Goal: Use online tool/utility: Utilize a website feature to perform a specific function

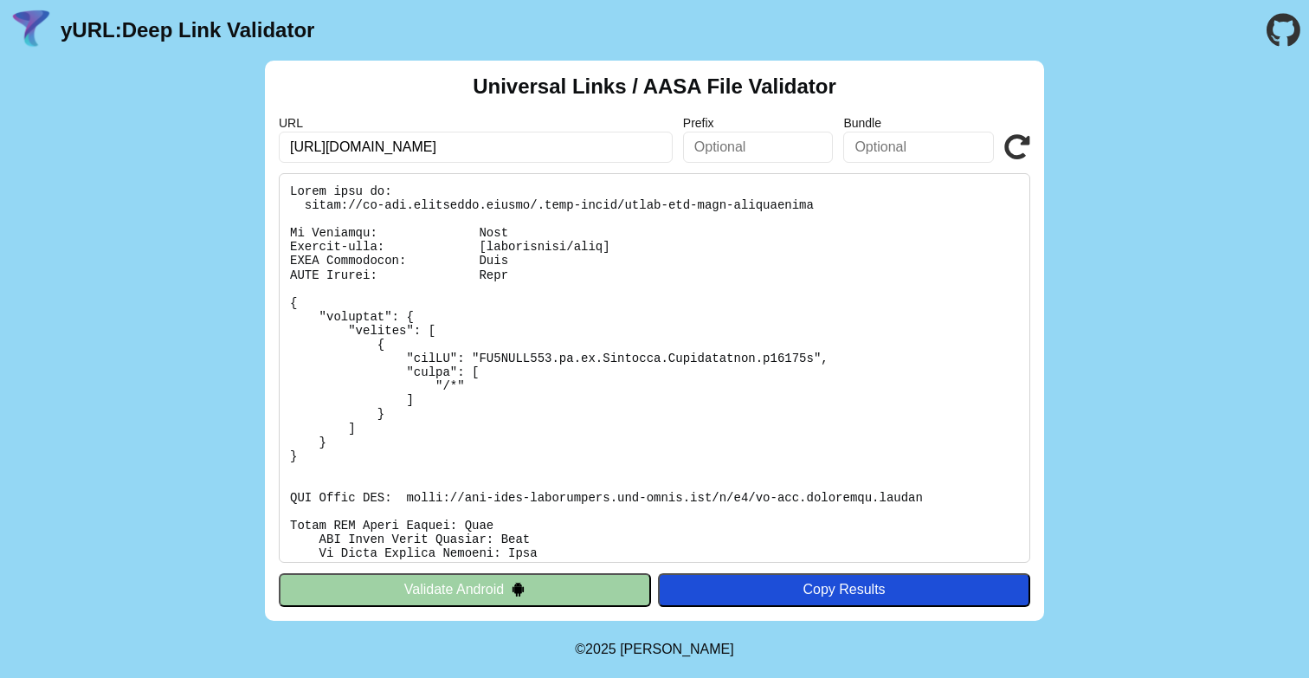
scroll to position [246, 0]
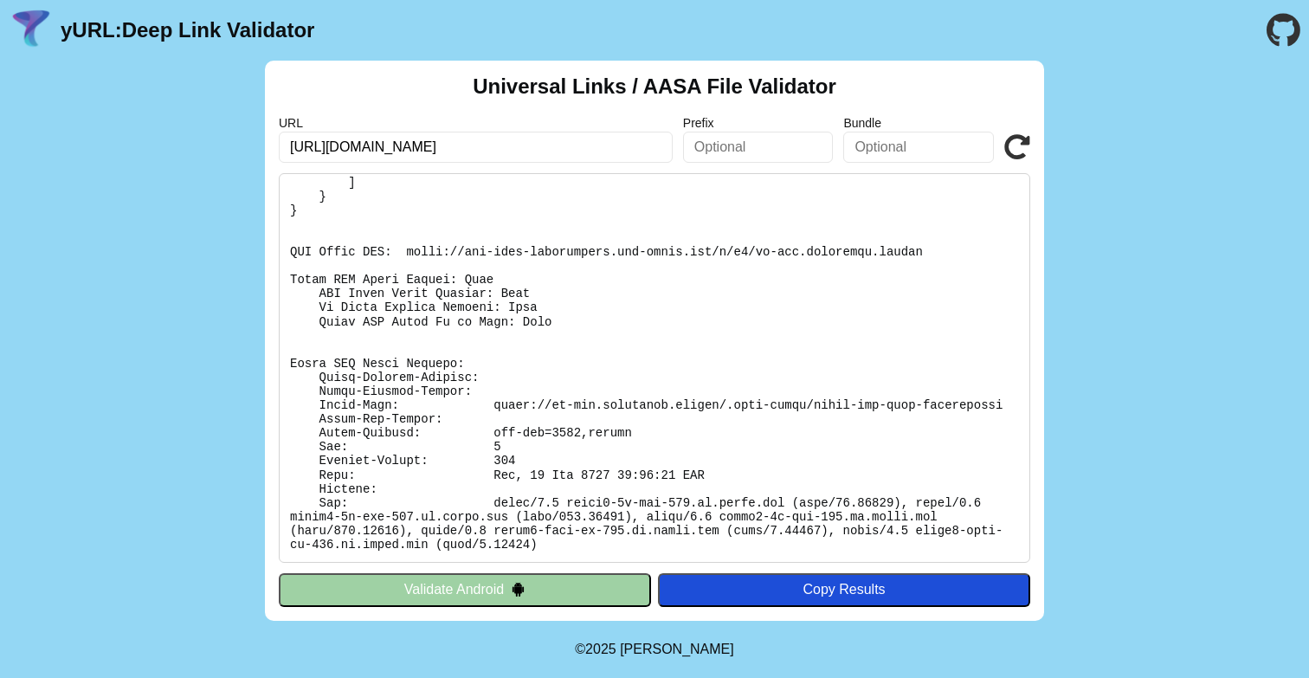
click button "Validate" at bounding box center [0, 0] width 0 height 0
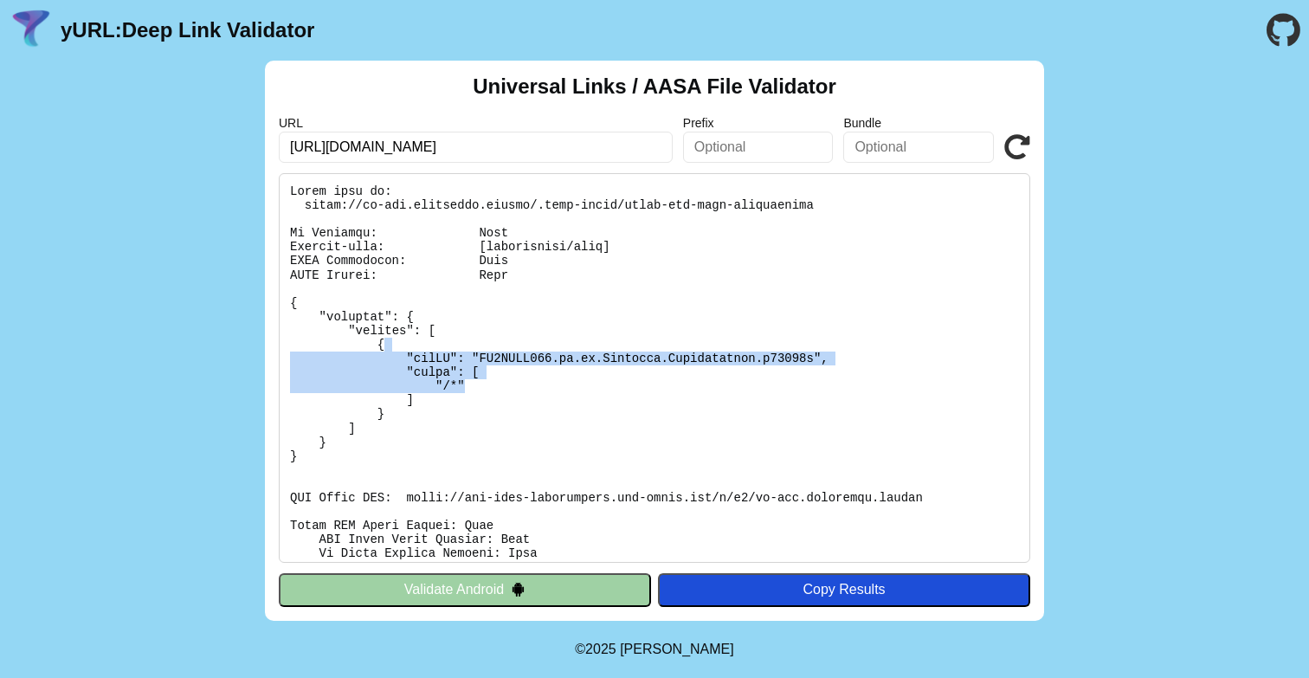
drag, startPoint x: 479, startPoint y: 385, endPoint x: 397, endPoint y: 347, distance: 90.7
click at [397, 347] on pre at bounding box center [655, 368] width 752 height 390
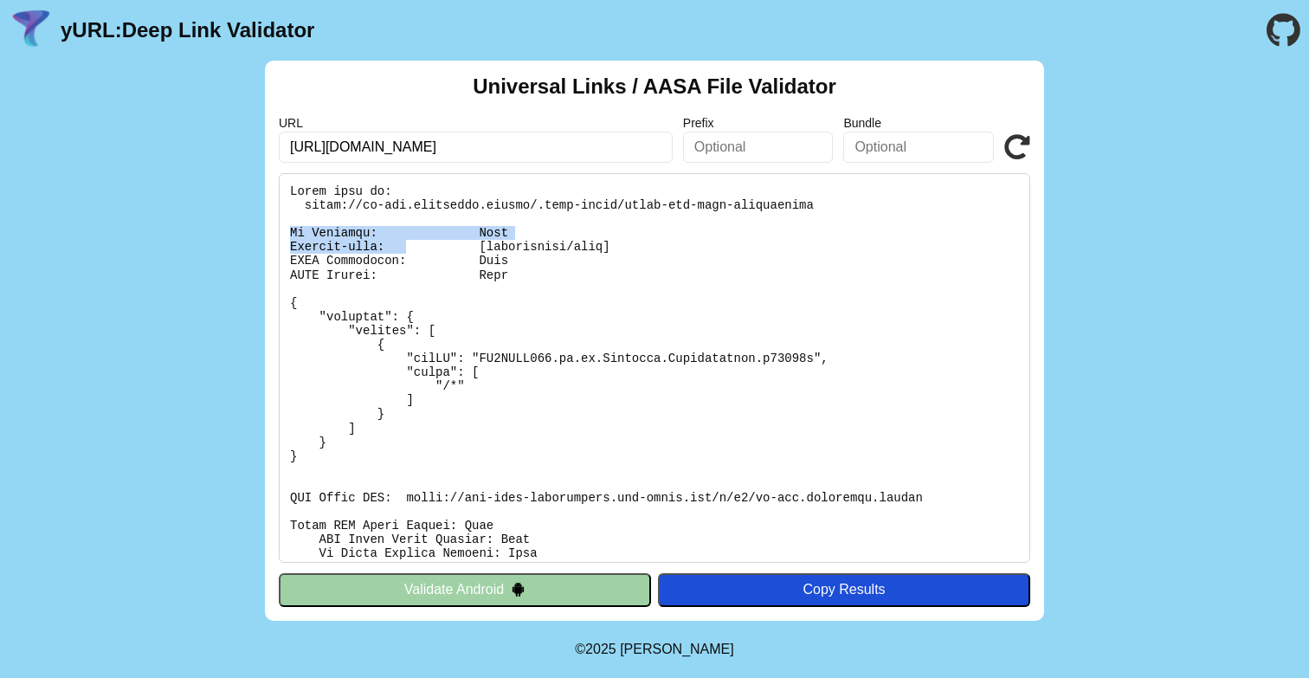
drag, startPoint x: 286, startPoint y: 226, endPoint x: 410, endPoint y: 244, distance: 126.0
click at [410, 244] on pre at bounding box center [655, 368] width 752 height 390
click at [373, 286] on pre at bounding box center [655, 368] width 752 height 390
click at [407, 493] on pre at bounding box center [655, 368] width 752 height 390
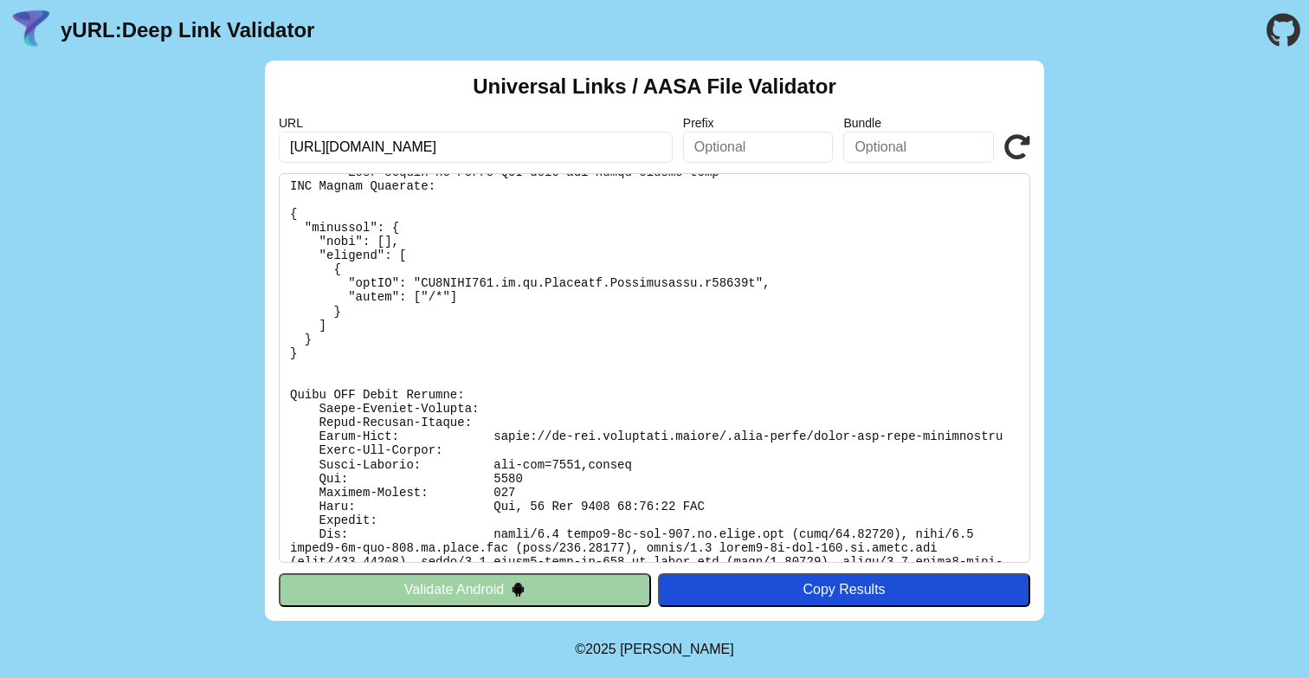
scroll to position [441, 0]
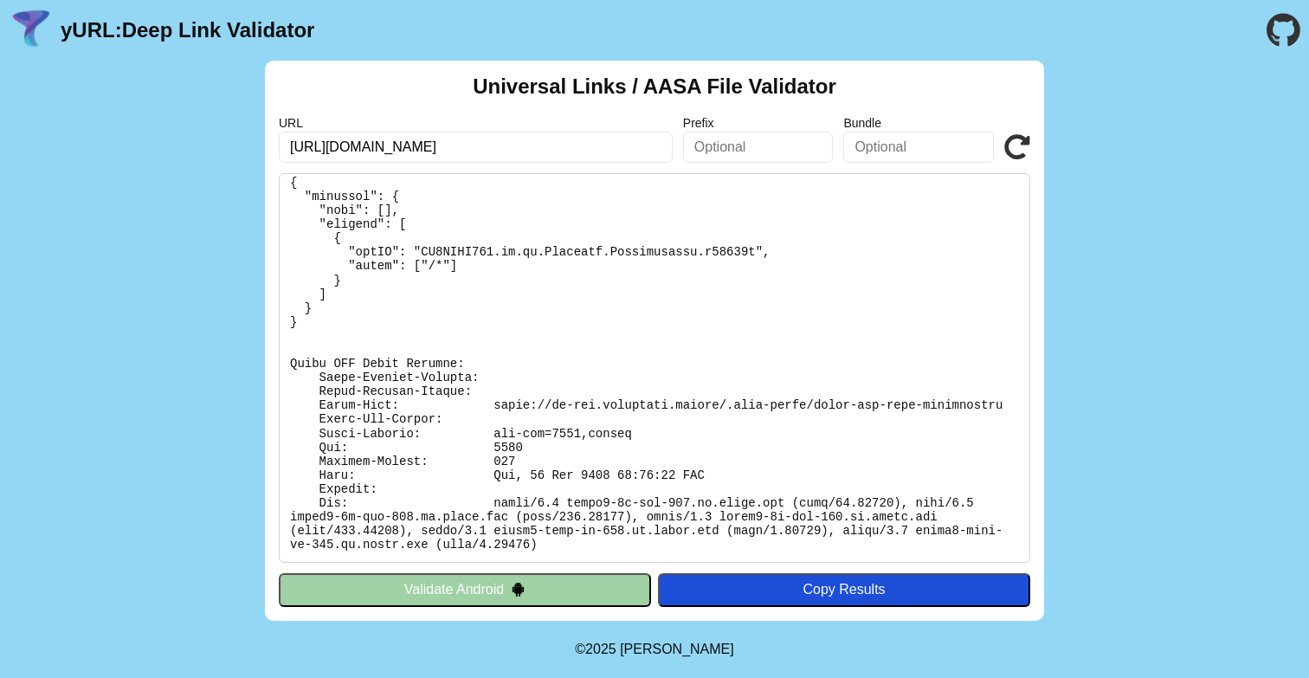
click at [382, 404] on pre at bounding box center [655, 368] width 752 height 390
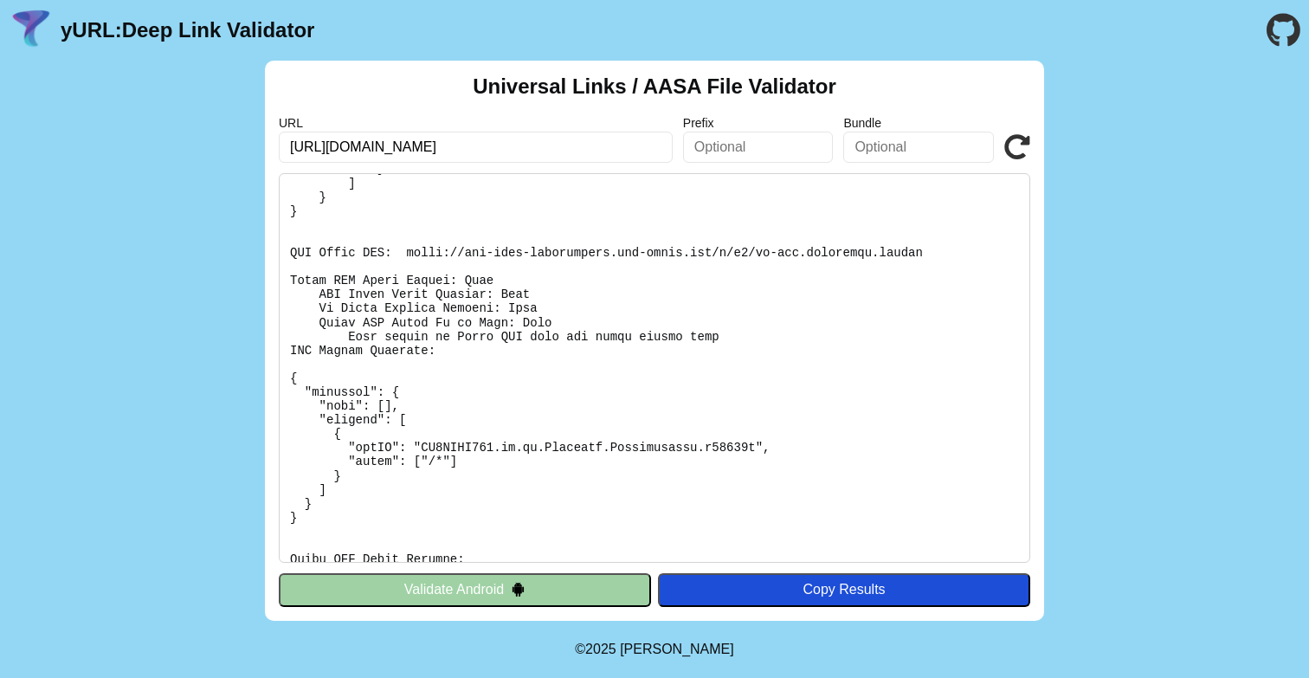
scroll to position [238, 0]
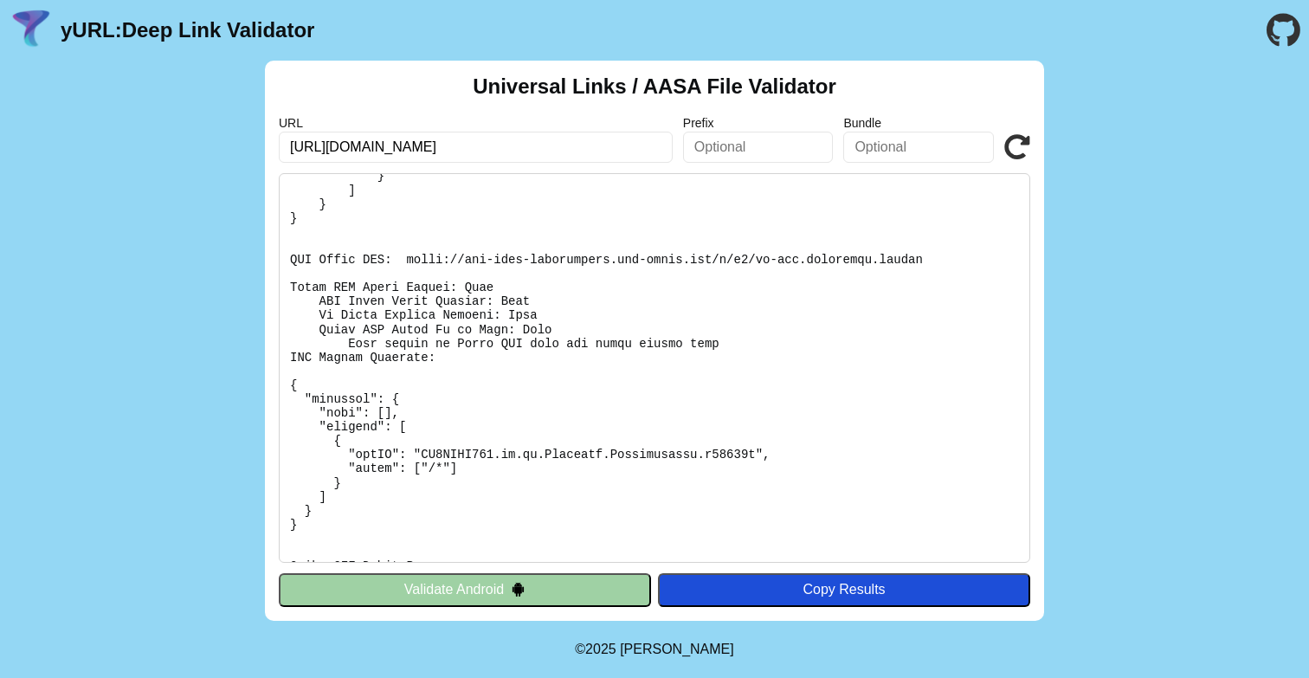
click at [408, 331] on pre at bounding box center [655, 368] width 752 height 390
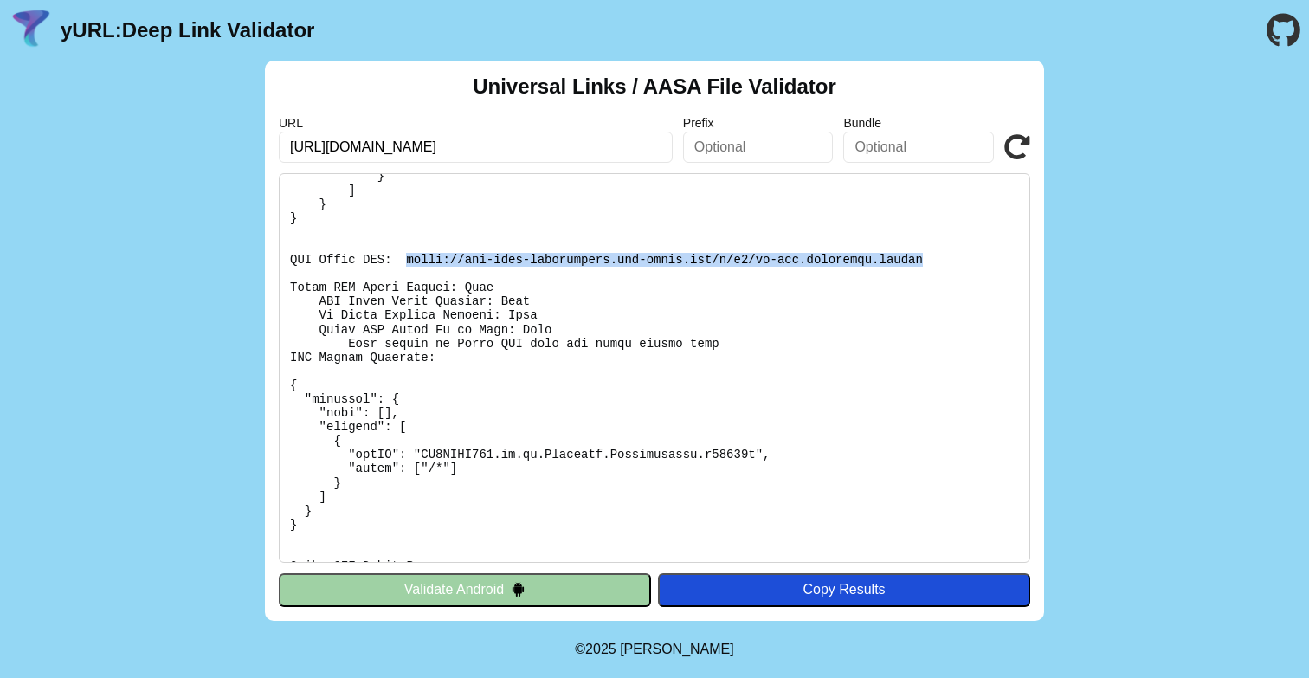
drag, startPoint x: 407, startPoint y: 257, endPoint x: 942, endPoint y: 263, distance: 535.2
click at [942, 263] on pre at bounding box center [655, 368] width 752 height 390
copy pre "https://app-site-association.cdn-apple.com/a/v1/jp-dev.cityremit.global"
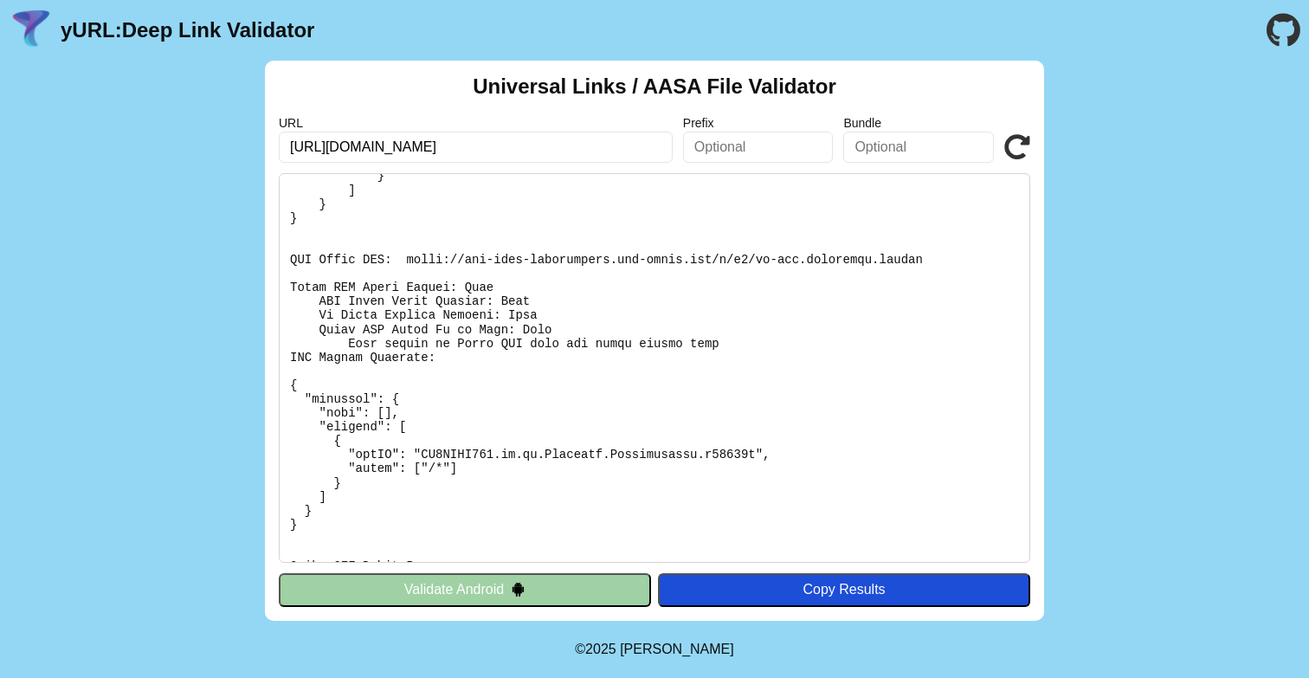
click at [558, 364] on pre at bounding box center [655, 368] width 752 height 390
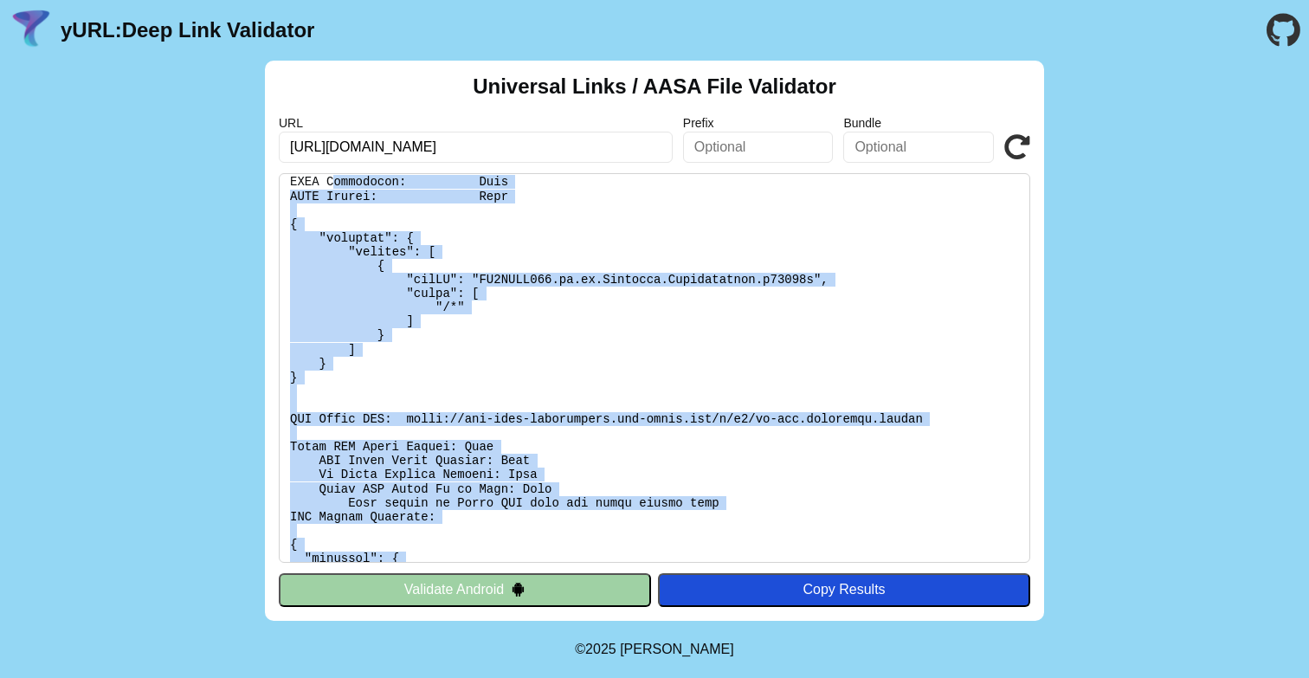
scroll to position [73, 0]
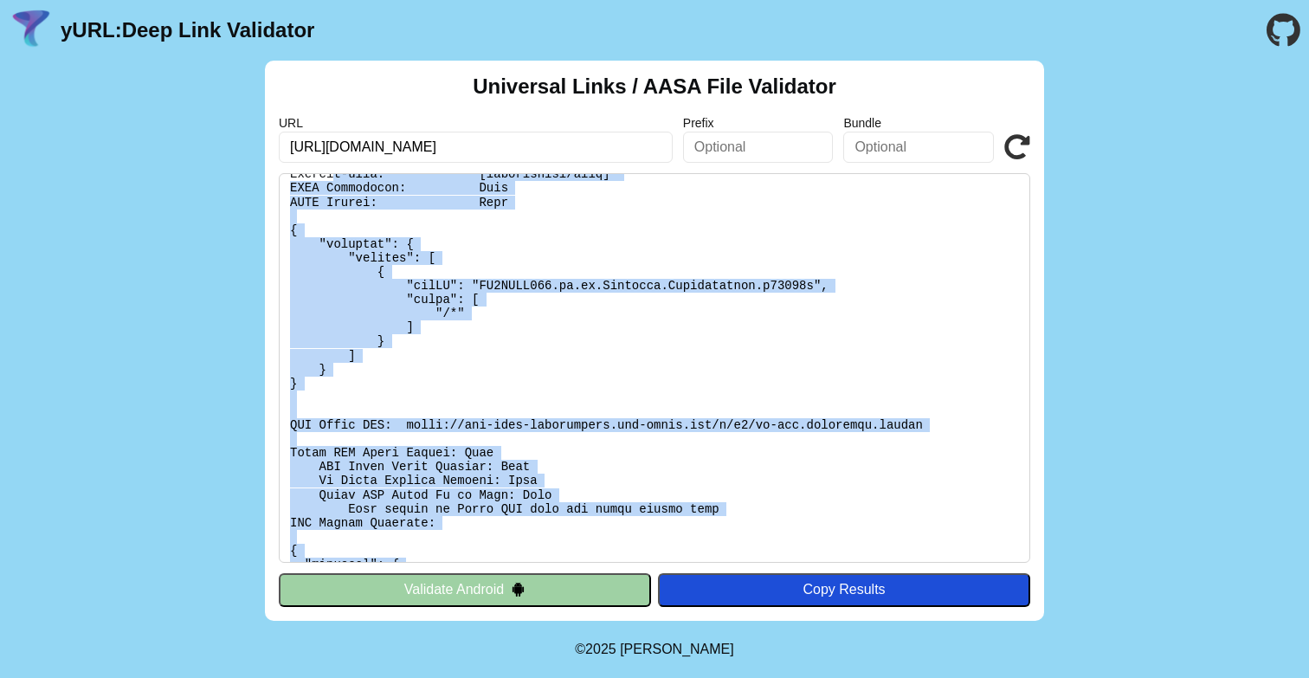
drag, startPoint x: 539, startPoint y: 546, endPoint x: 331, endPoint y: 180, distance: 421.6
click at [331, 180] on pre at bounding box center [655, 368] width 752 height 390
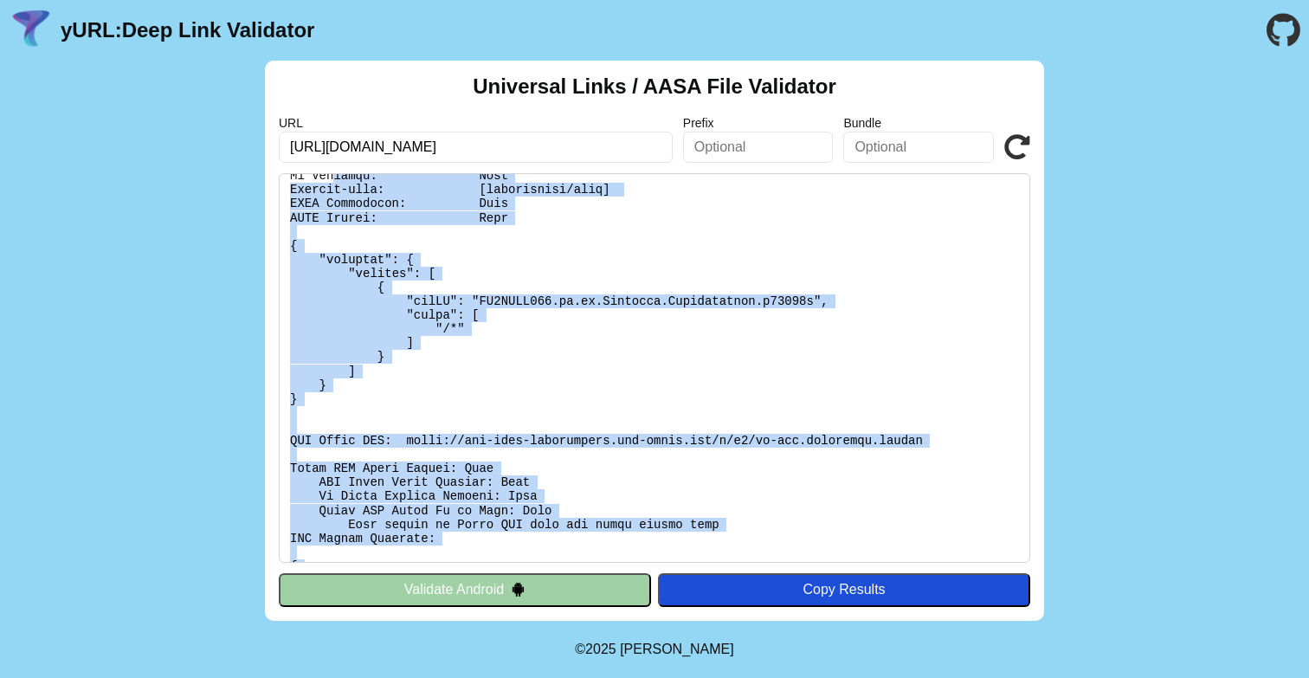
click at [421, 406] on pre at bounding box center [655, 368] width 752 height 390
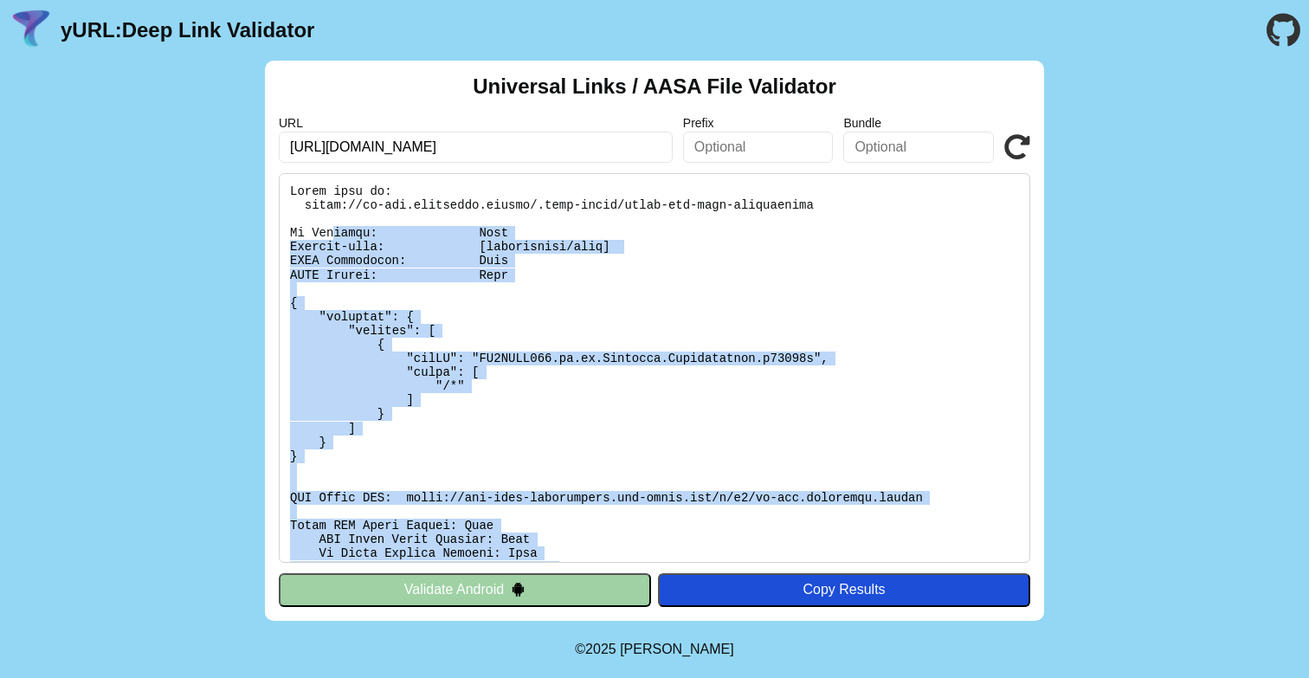
click at [377, 349] on pre at bounding box center [655, 368] width 752 height 390
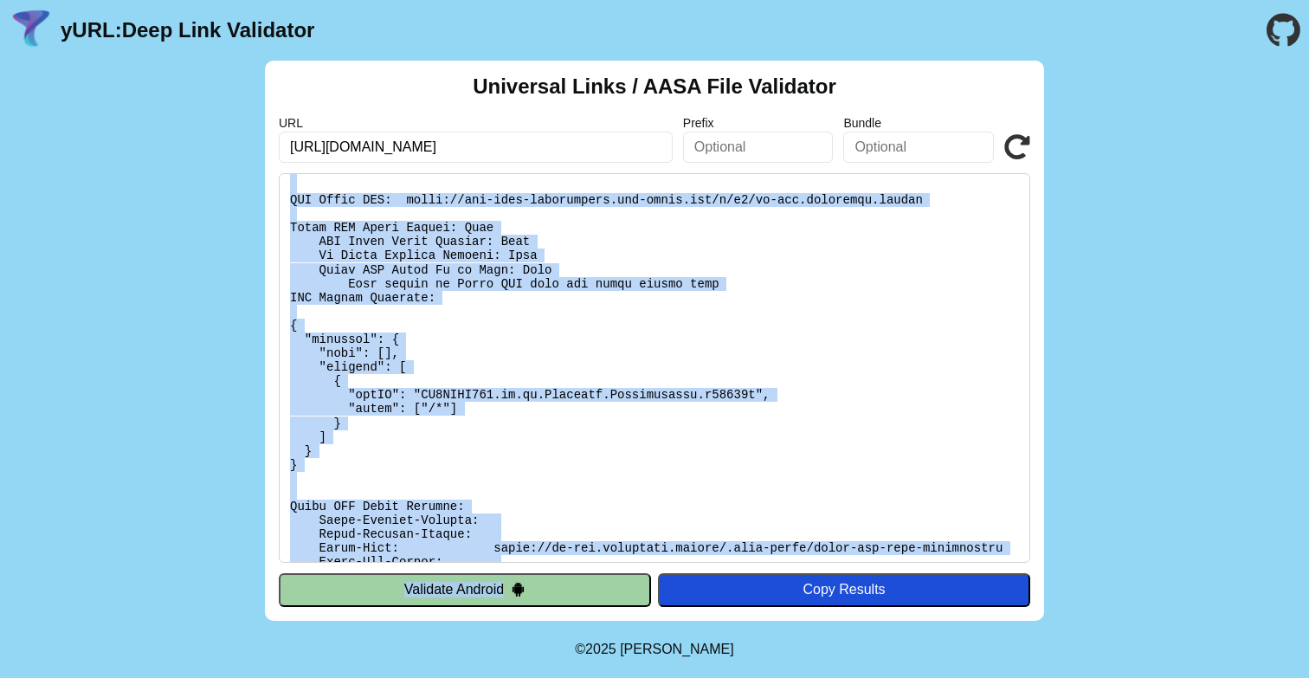
scroll to position [441, 0]
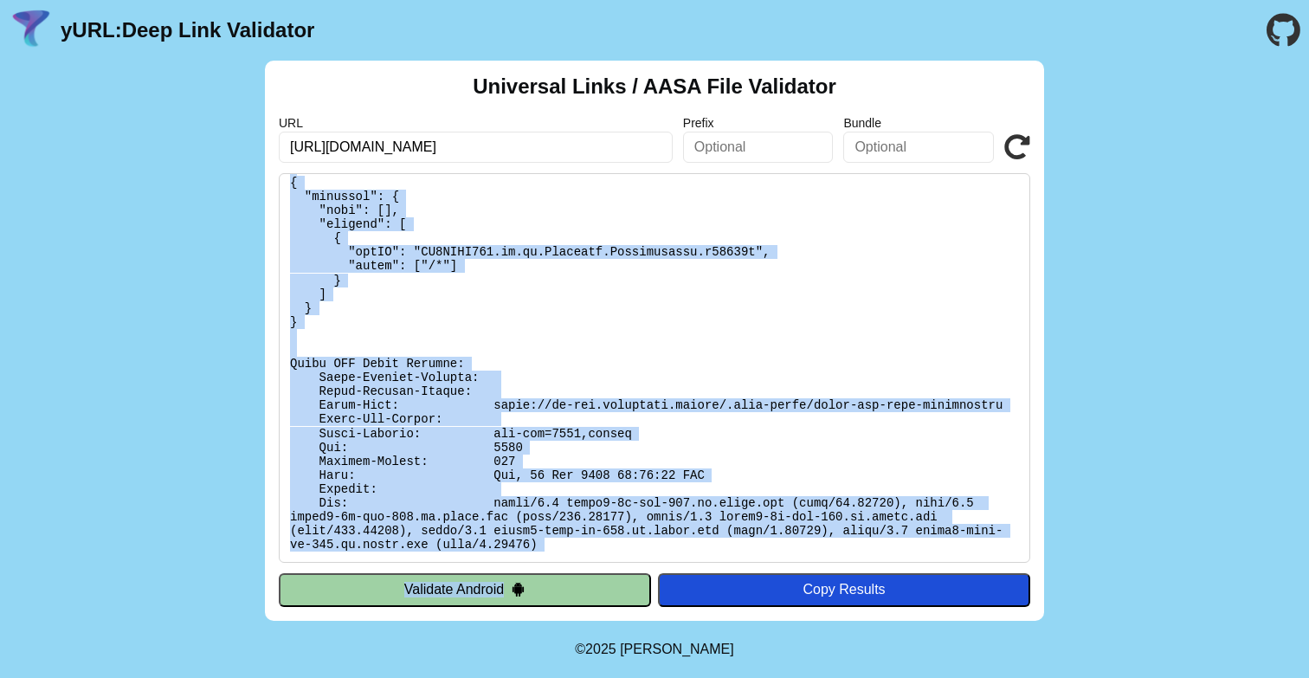
drag, startPoint x: 287, startPoint y: 190, endPoint x: 411, endPoint y: 588, distance: 417.4
click at [411, 588] on div "Universal Links / AASA File Validator URL https://jp-dev.cityremit.global Prefi…" at bounding box center [654, 341] width 779 height 560
copy div "Found file at: https://jp-dev.cityremit.global/.well-known/apple-app-site-assoc…"
click at [656, 346] on pre at bounding box center [655, 368] width 752 height 390
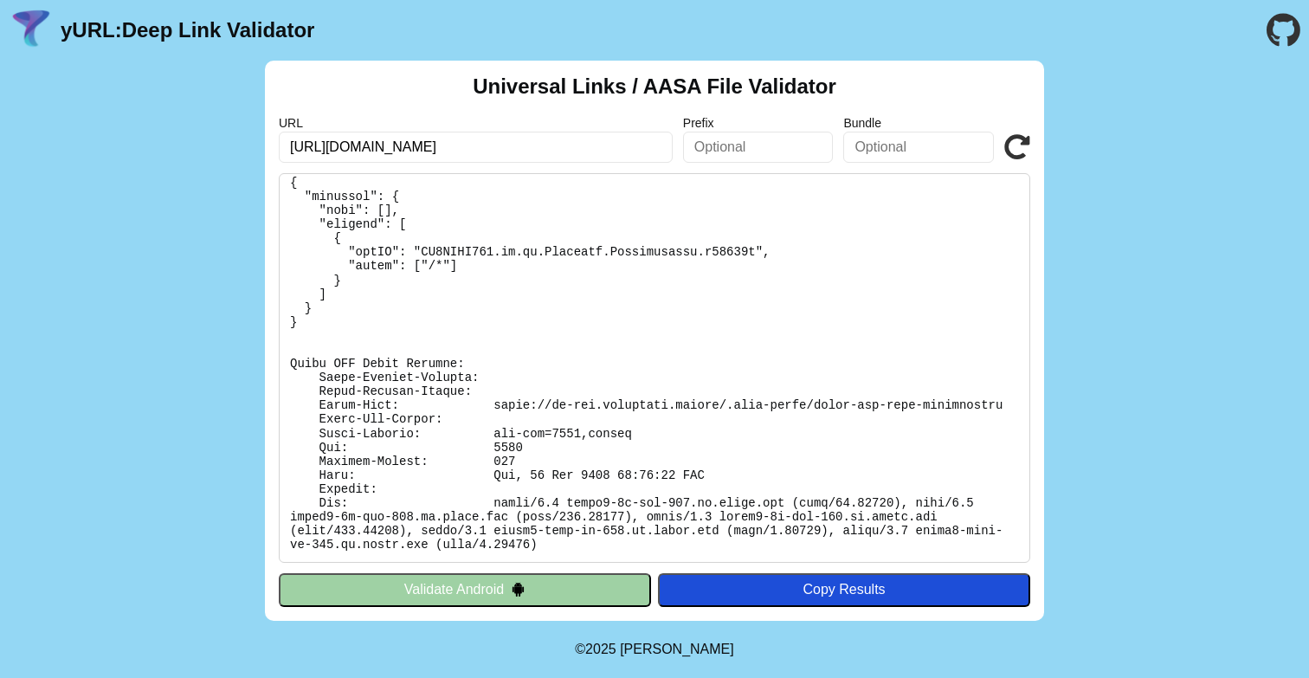
click at [751, 584] on div "Copy Results" at bounding box center [844, 590] width 355 height 16
click at [493, 148] on input "[URL][DOMAIN_NAME]" at bounding box center [476, 147] width 394 height 31
click button "Validate" at bounding box center [0, 0] width 0 height 0
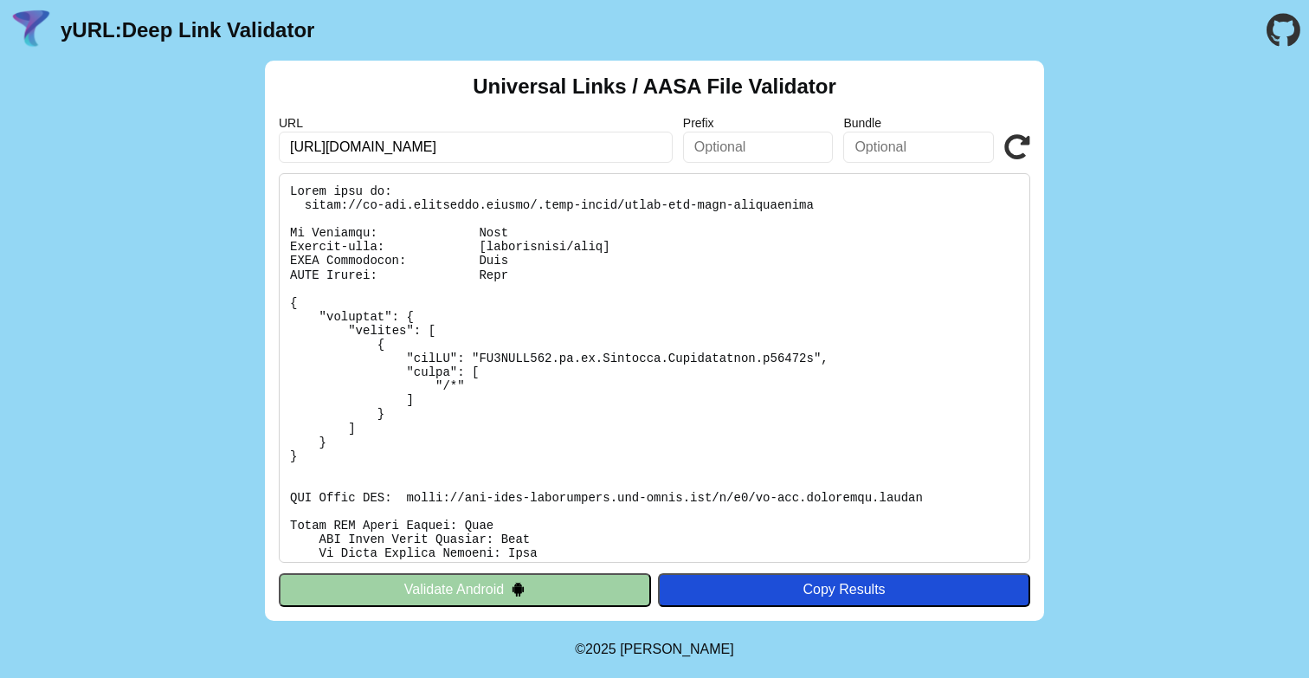
scroll to position [176, 0]
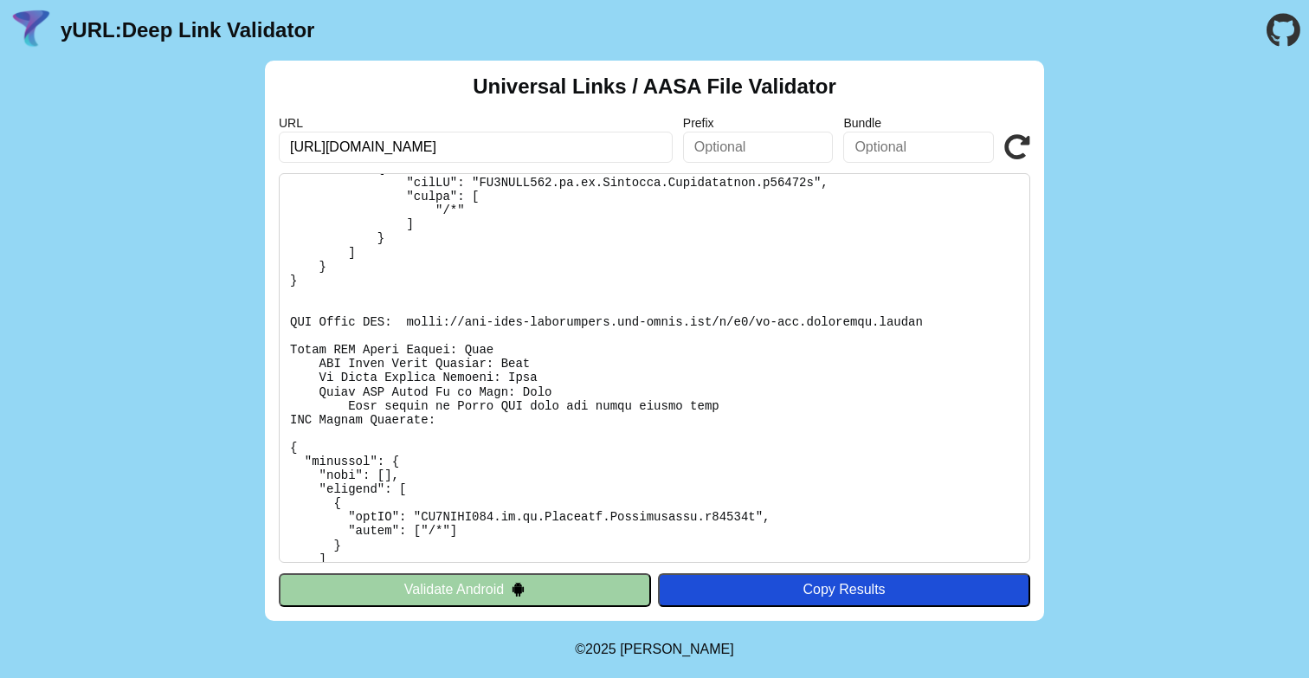
click at [789, 384] on pre at bounding box center [655, 368] width 752 height 390
click at [1017, 146] on icon at bounding box center [1017, 147] width 26 height 26
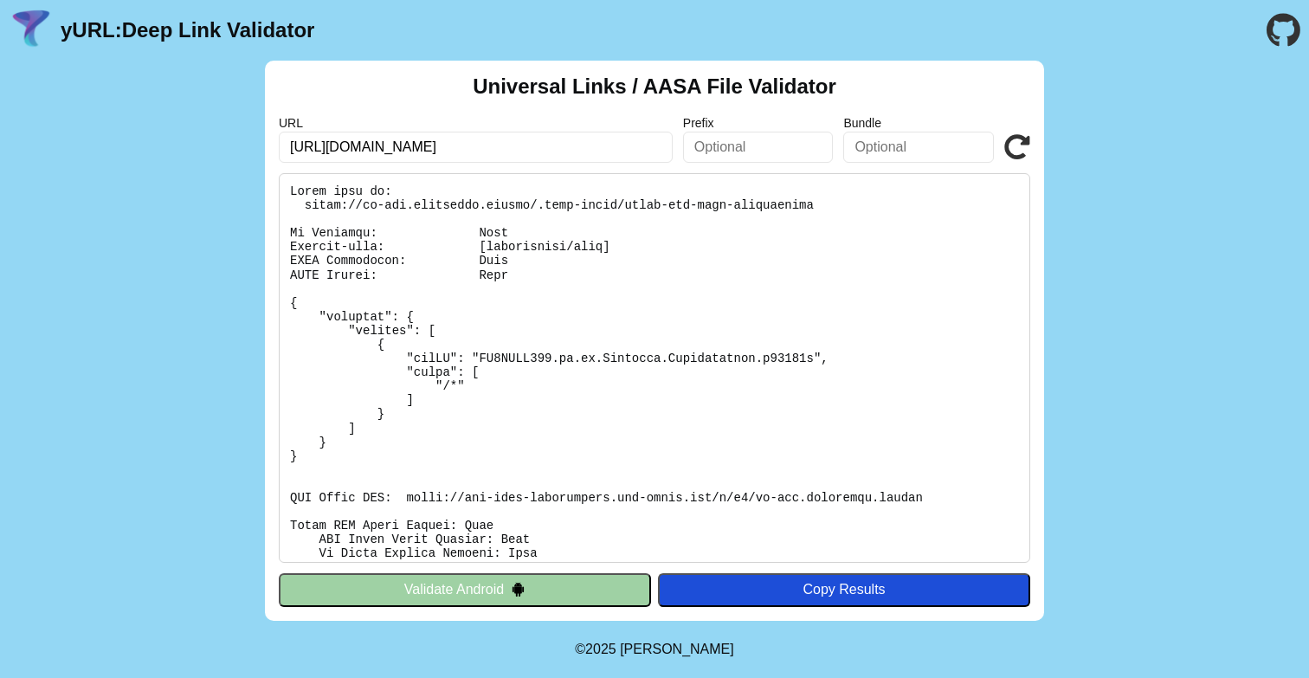
click at [545, 420] on pre at bounding box center [655, 368] width 752 height 390
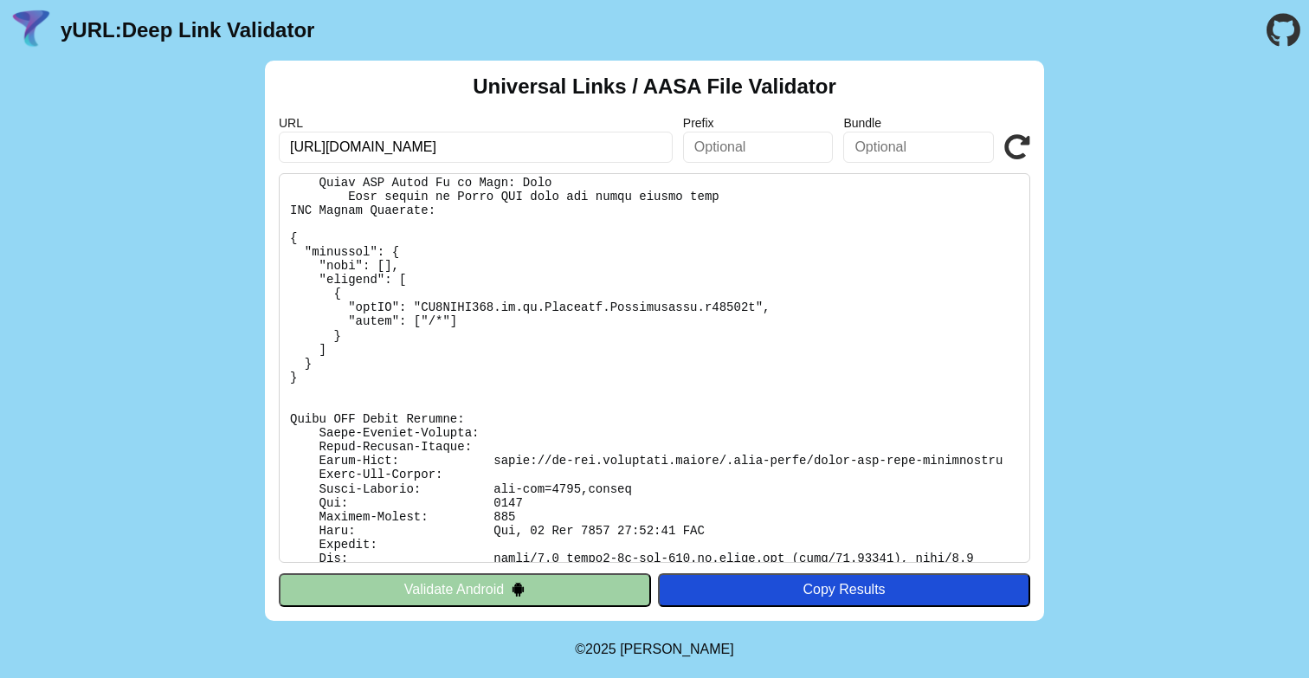
scroll to position [441, 0]
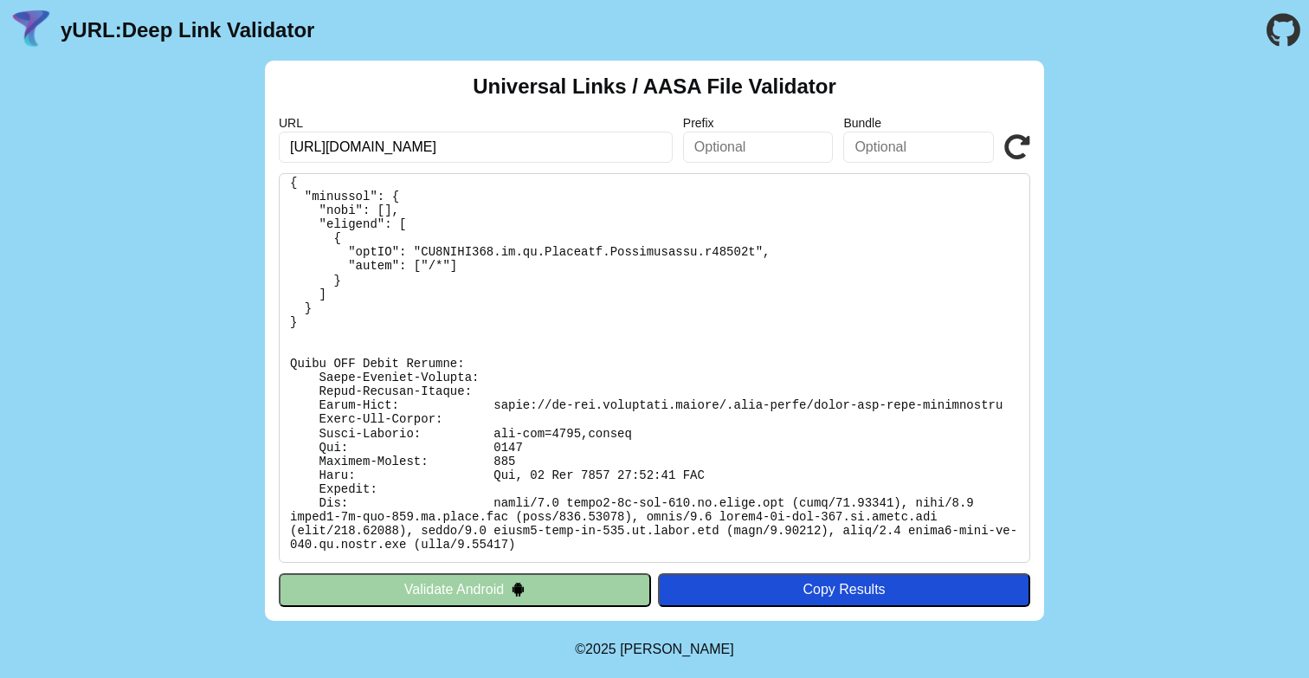
click at [480, 420] on pre at bounding box center [655, 368] width 752 height 390
drag, startPoint x: 484, startPoint y: 437, endPoint x: 635, endPoint y: 433, distance: 150.7
click at [635, 433] on pre at bounding box center [655, 368] width 752 height 390
click at [442, 393] on pre at bounding box center [655, 368] width 752 height 390
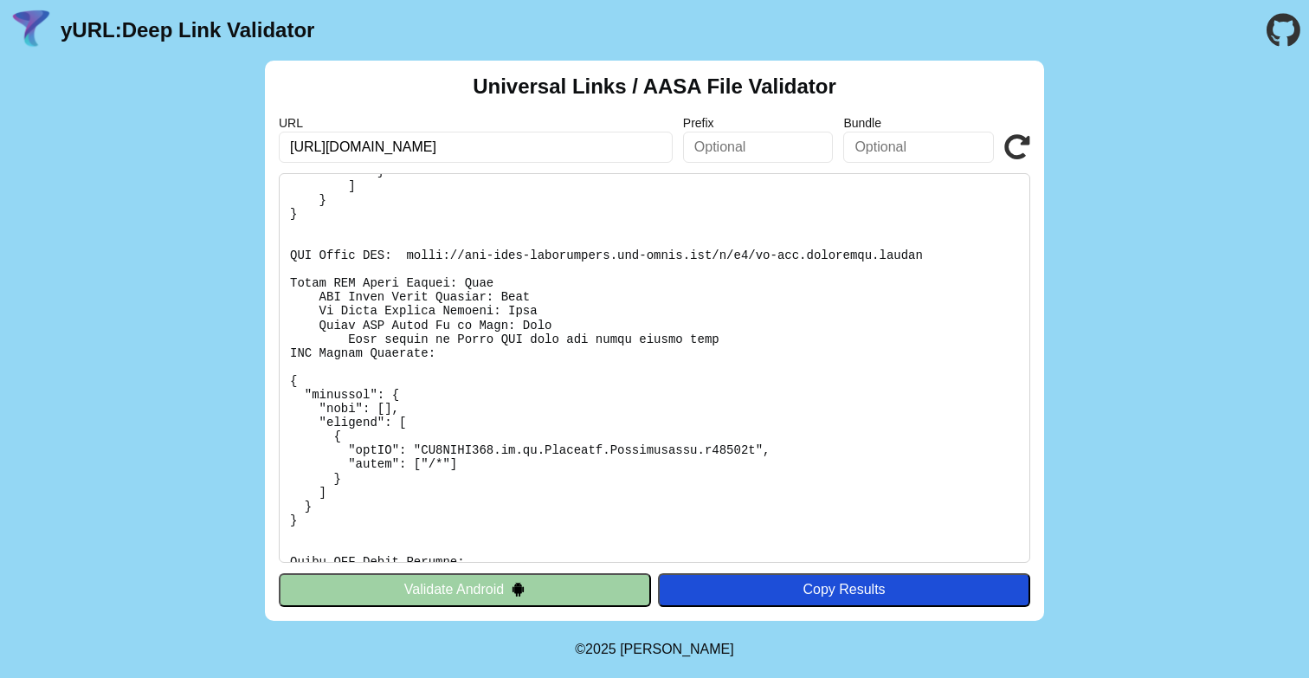
scroll to position [242, 0]
click at [442, 393] on pre at bounding box center [655, 368] width 752 height 390
click at [1303, 39] on header "yURL: Deep Link Validator" at bounding box center [654, 30] width 1309 height 61
click at [1282, 39] on icon "Go to the GitHub project" at bounding box center [1284, 30] width 34 height 61
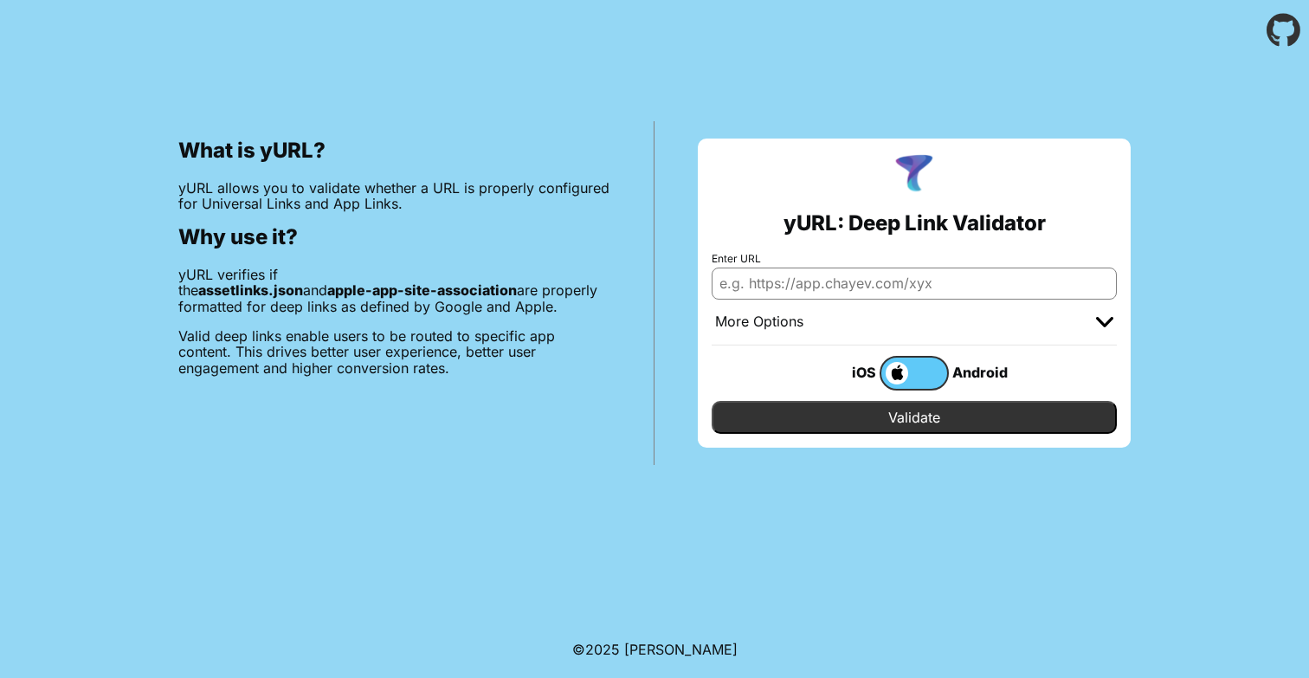
type input "[URL][DOMAIN_NAME]"
click at [712, 401] on input "Validate" at bounding box center [914, 417] width 405 height 33
click at [876, 420] on input "Validate" at bounding box center [914, 417] width 405 height 33
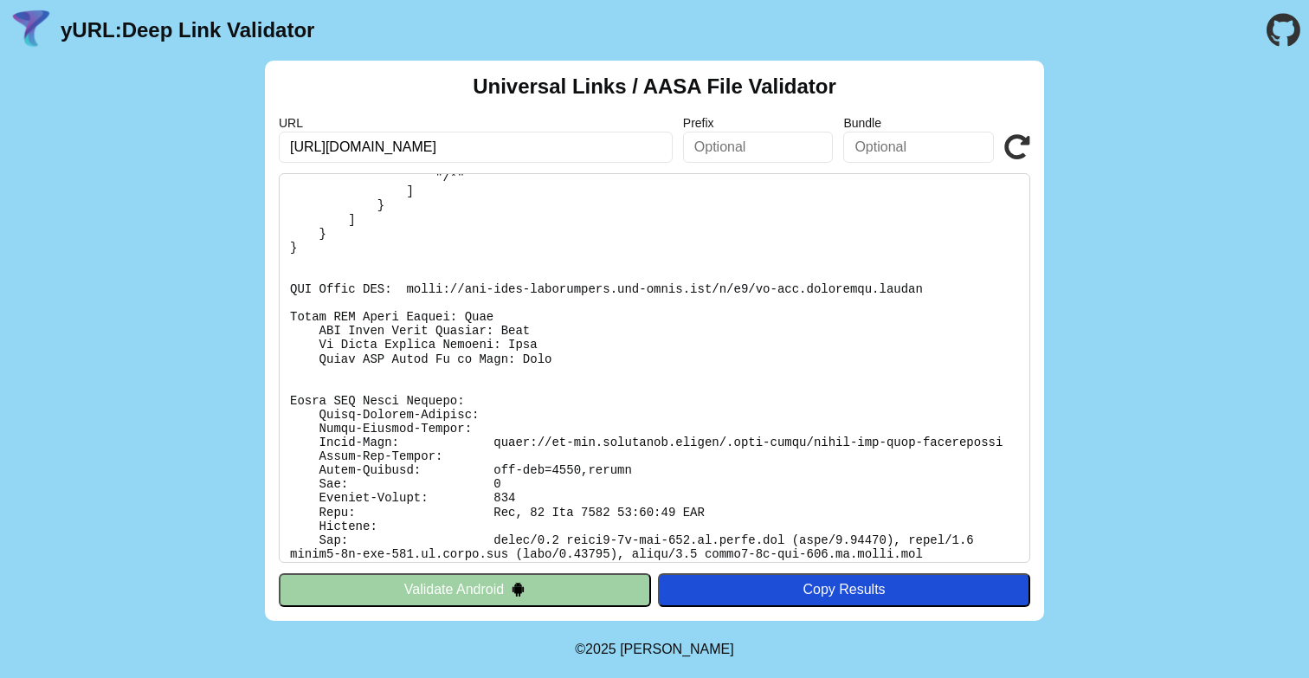
scroll to position [246, 0]
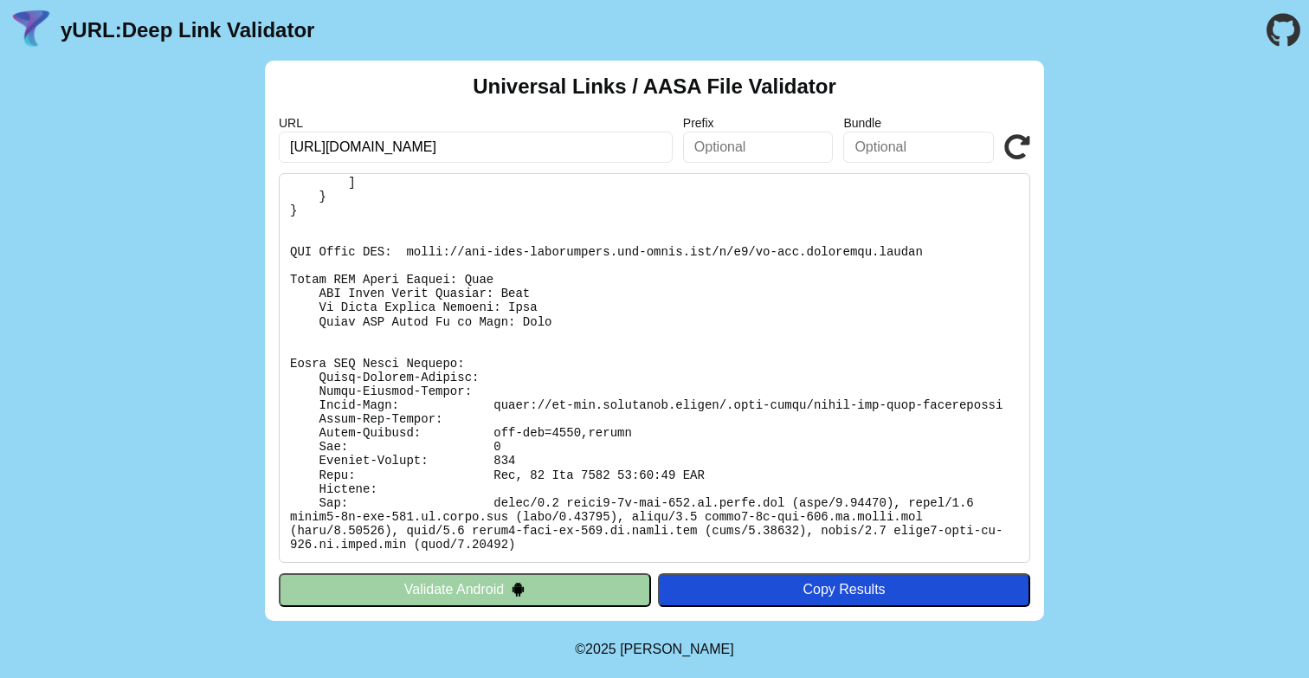
click at [476, 288] on pre at bounding box center [655, 368] width 752 height 390
click at [432, 333] on pre at bounding box center [655, 368] width 752 height 390
click at [1032, 141] on div "Universal Links / AASA File Validator URL https://jp-dev.cityremit.global Prefi…" at bounding box center [654, 341] width 779 height 560
click at [1001, 150] on div "URL https://jp-dev.cityremit.global Prefix Bundle Validate" at bounding box center [655, 139] width 752 height 47
click at [706, 348] on pre at bounding box center [655, 368] width 752 height 390
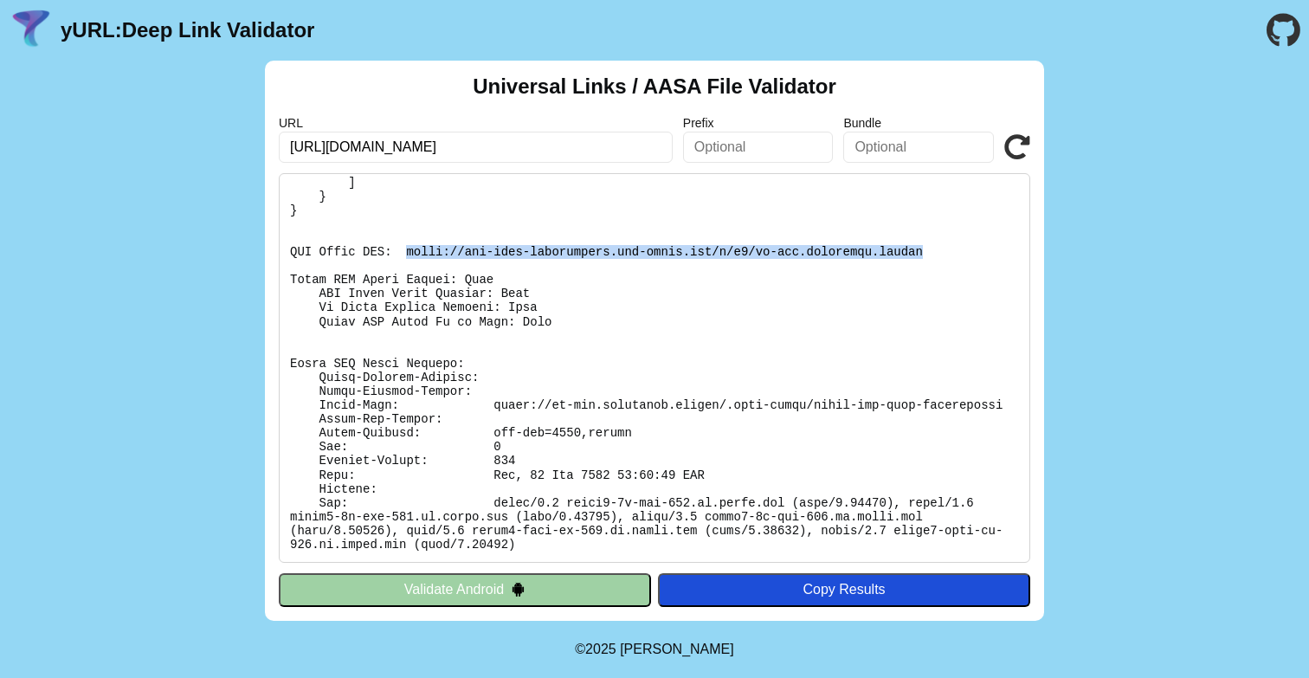
drag, startPoint x: 404, startPoint y: 249, endPoint x: 936, endPoint y: 253, distance: 532.6
click at [936, 253] on pre at bounding box center [655, 368] width 752 height 390
copy pre "https://app-site-association.cdn-apple.com/a/v1/jp-dev.cityremit.global"
